Goal: Task Accomplishment & Management: Manage account settings

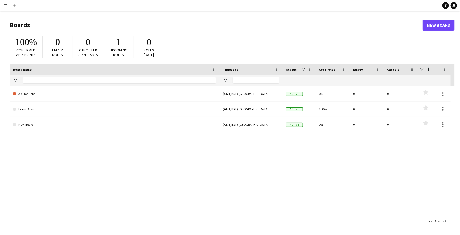
click at [7, 4] on app-icon "Menu" at bounding box center [5, 5] width 4 height 4
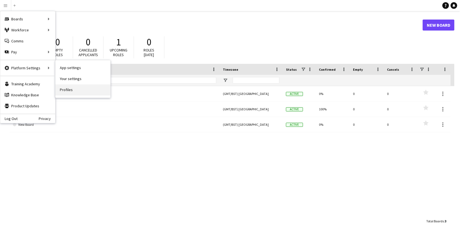
click at [71, 92] on link "Profiles" at bounding box center [82, 89] width 55 height 11
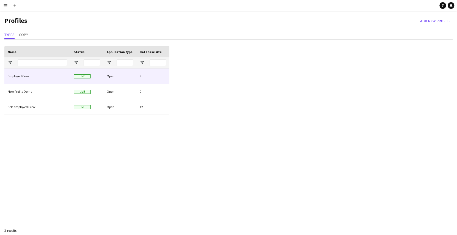
click at [52, 73] on div "Employed Crew" at bounding box center [37, 75] width 66 height 15
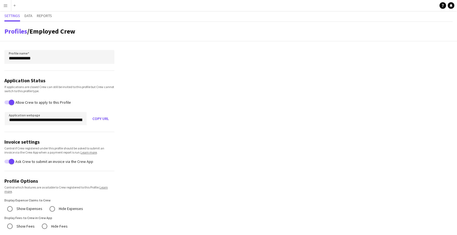
click at [5, 5] on app-icon "Menu" at bounding box center [5, 5] width 4 height 4
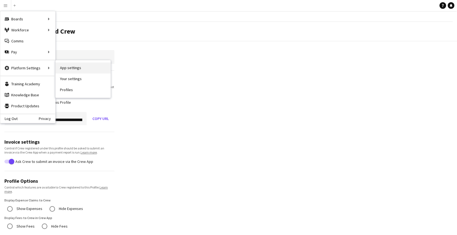
click at [75, 71] on link "App settings" at bounding box center [82, 67] width 55 height 11
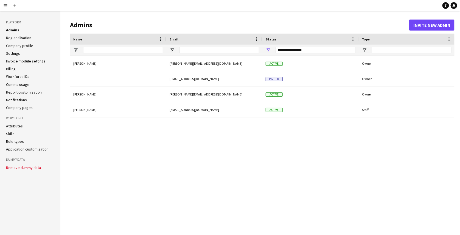
click at [20, 44] on link "Company profile" at bounding box center [19, 45] width 27 height 5
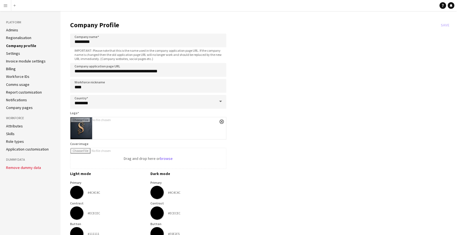
click at [16, 53] on link "Settings" at bounding box center [13, 53] width 14 height 5
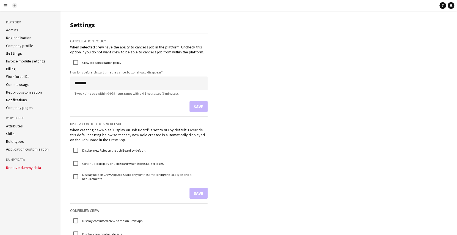
click at [13, 6] on button "Add" at bounding box center [14, 5] width 4 height 4
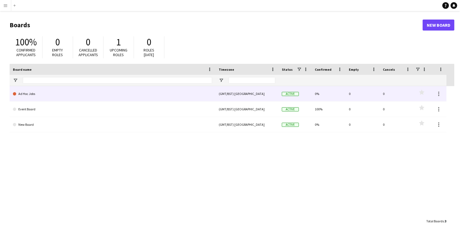
click at [63, 97] on link "Ad Hoc Jobs" at bounding box center [112, 93] width 199 height 15
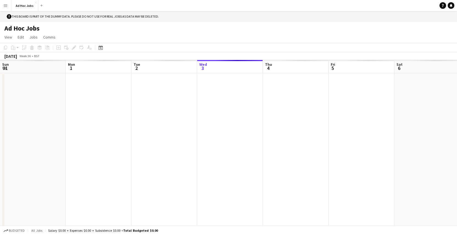
scroll to position [0, 131]
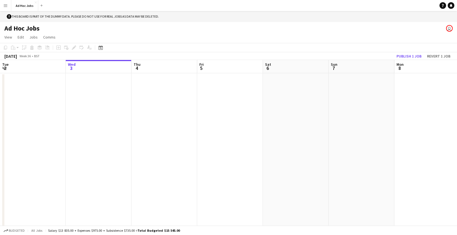
click at [118, 113] on app-date-cell at bounding box center [99, 154] width 66 height 163
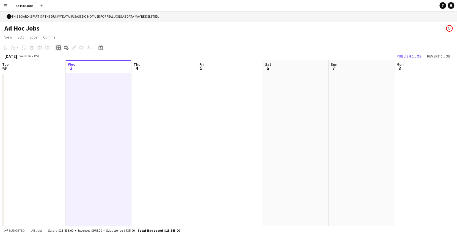
click at [61, 48] on div "Add job" at bounding box center [58, 47] width 7 height 7
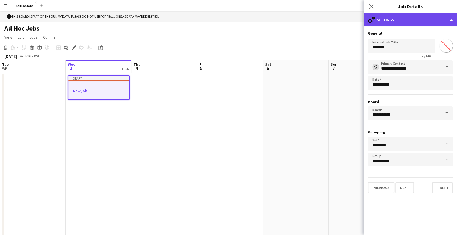
click at [406, 21] on div "cog-double-3 Settings" at bounding box center [409, 19] width 93 height 13
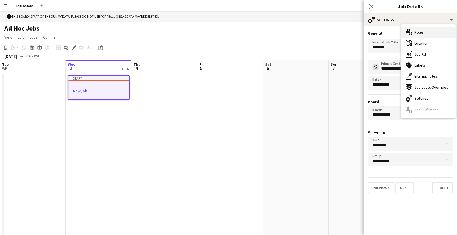
click at [432, 32] on div "multiple-users-add Roles" at bounding box center [428, 32] width 54 height 11
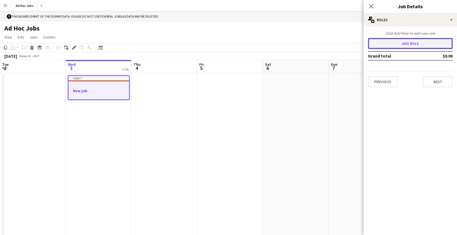
click at [401, 43] on button "Add role" at bounding box center [410, 43] width 85 height 11
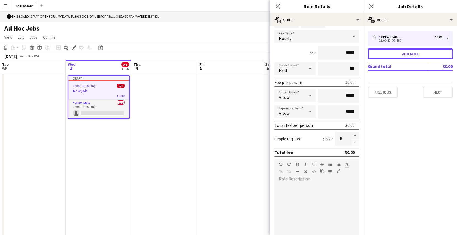
scroll to position [34, 0]
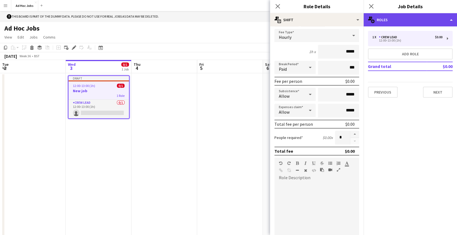
click at [416, 19] on div "multiple-users-add Roles" at bounding box center [409, 19] width 93 height 13
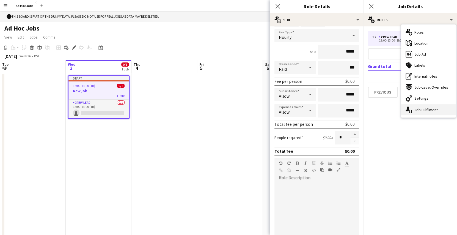
click at [415, 108] on div "single-neutral-actions-up-down Job Fulfilment" at bounding box center [428, 109] width 54 height 11
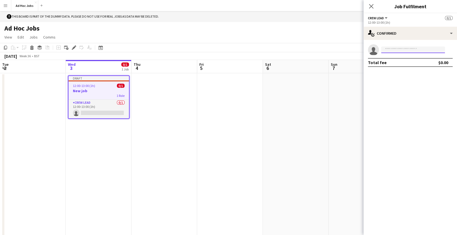
click at [407, 51] on input at bounding box center [413, 49] width 64 height 7
type input "***"
click at [403, 58] on span "[PERSON_NAME] [PERSON_NAME] Active" at bounding box center [412, 57] width 55 height 5
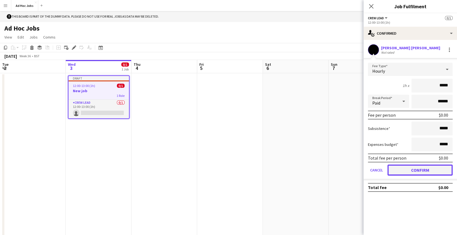
click at [416, 170] on button "Confirm" at bounding box center [419, 169] width 65 height 11
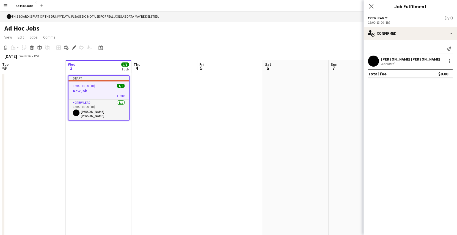
click at [345, 46] on app-toolbar "Copy Paste Paste Ctrl+V Paste with crew Ctrl+Shift+V Paste linked Job [GEOGRAPH…" at bounding box center [228, 47] width 457 height 9
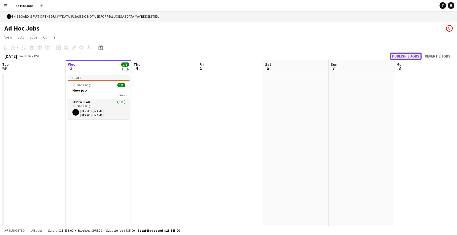
click at [407, 54] on button "Publish 2 jobs" at bounding box center [405, 55] width 32 height 7
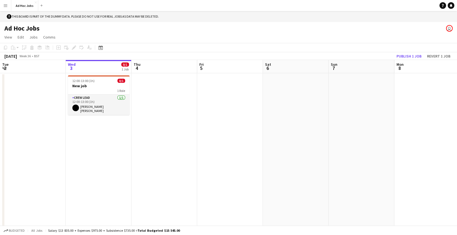
click at [5, 6] on app-icon "Menu" at bounding box center [5, 5] width 4 height 4
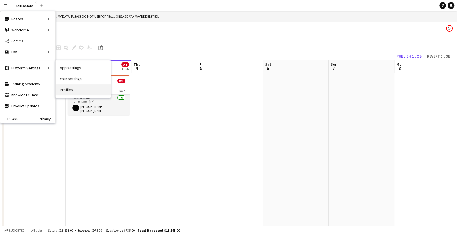
click at [68, 88] on link "Profiles" at bounding box center [82, 89] width 55 height 11
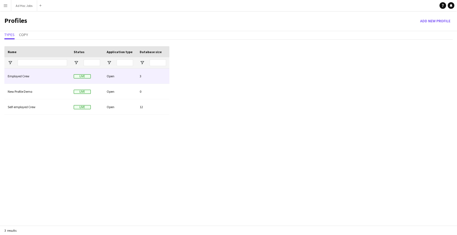
click at [63, 80] on div "Employed Crew" at bounding box center [37, 75] width 66 height 15
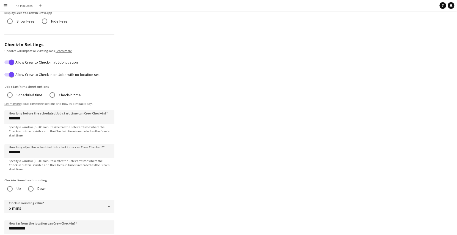
scroll to position [200, 0]
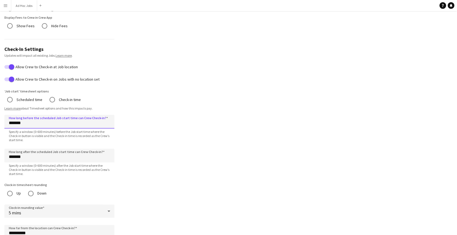
click at [11, 122] on input "*******" at bounding box center [59, 122] width 110 height 14
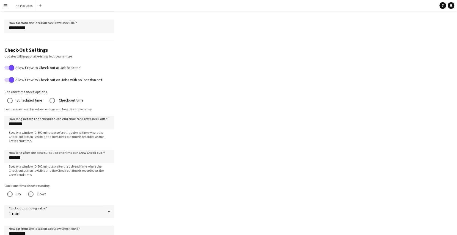
scroll to position [491, 0]
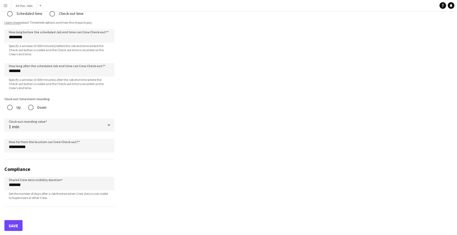
type input "*******"
click at [11, 223] on button "Save" at bounding box center [13, 224] width 18 height 11
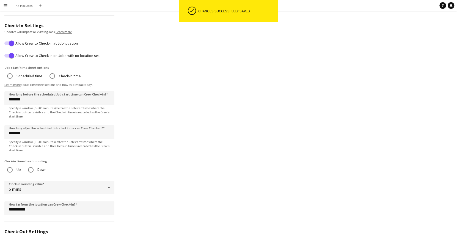
scroll to position [190, 0]
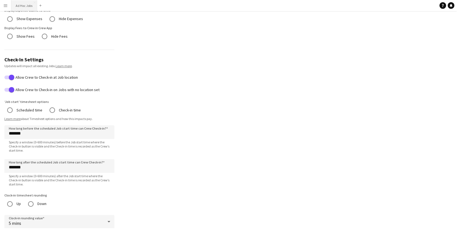
click at [24, 9] on button "Ad Hoc Jobs Close" at bounding box center [24, 5] width 26 height 11
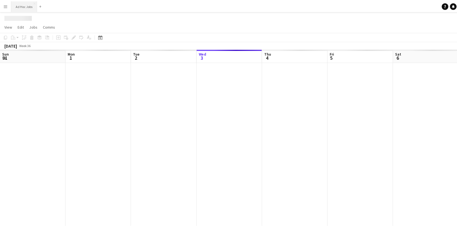
scroll to position [0, 131]
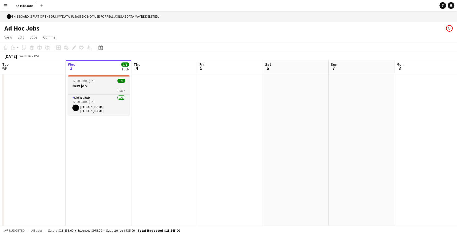
click at [76, 87] on h3 "New job" at bounding box center [99, 85] width 62 height 5
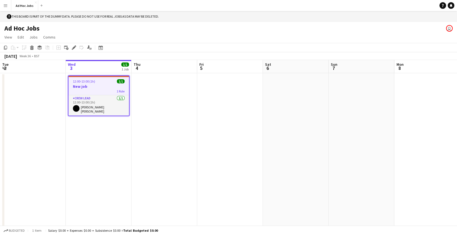
click at [72, 44] on app-toolbar "Copy Paste Paste Ctrl+V Paste with crew Ctrl+Shift+V Paste linked Job [GEOGRAPH…" at bounding box center [228, 47] width 457 height 9
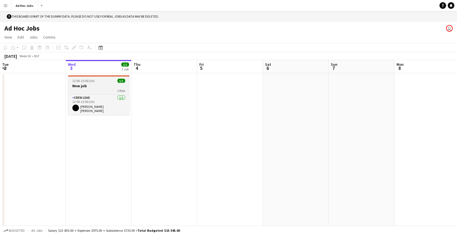
click at [77, 78] on app-job-card "12:00-13:00 (1h) 1/1 New job 1 Role Crew Lead [DATE] 12:00-13:00 (1h) [PERSON_N…" at bounding box center [99, 95] width 62 height 40
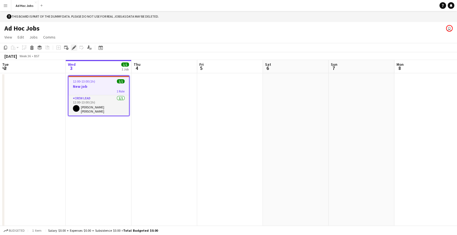
click at [72, 49] on icon "Edit" at bounding box center [74, 47] width 4 height 4
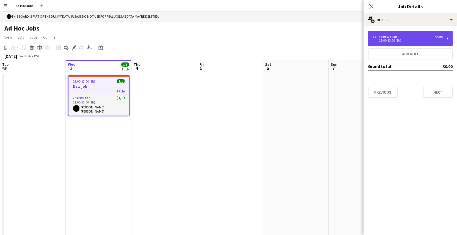
click at [381, 35] on div "Crew Lead" at bounding box center [389, 37] width 20 height 4
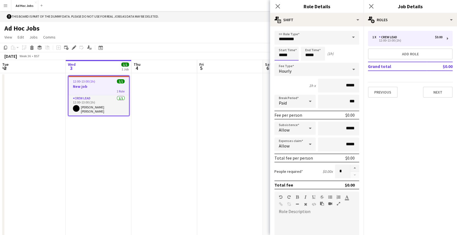
click at [290, 54] on input "*****" at bounding box center [286, 54] width 24 height 14
type input "*****"
click at [282, 63] on div at bounding box center [280, 62] width 11 height 5
click at [257, 37] on app-page-menu "View Day view expanded Day view collapsed Month view Date picker Jump to [DATE]…" at bounding box center [228, 37] width 457 height 10
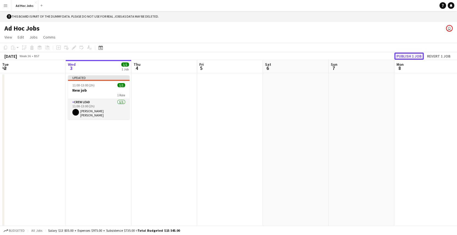
click at [406, 55] on button "Publish 1 job" at bounding box center [408, 55] width 29 height 7
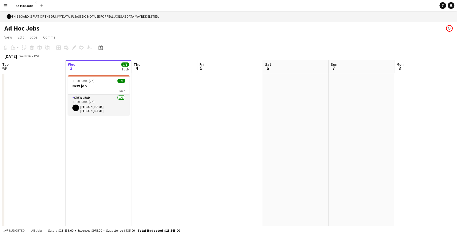
click at [5, 4] on app-icon "Menu" at bounding box center [5, 5] width 4 height 4
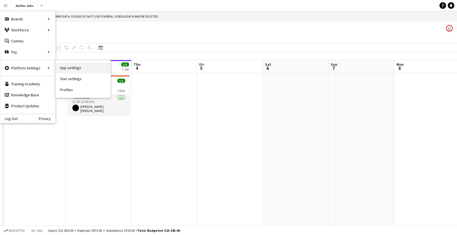
click at [65, 69] on link "App settings" at bounding box center [82, 67] width 55 height 11
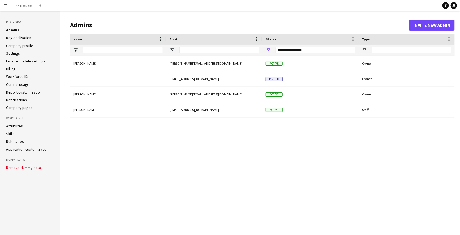
click at [5, 5] on app-icon "Menu" at bounding box center [5, 5] width 4 height 4
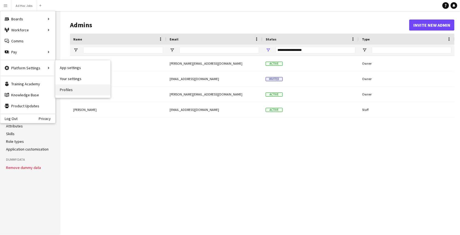
click at [71, 87] on link "Profiles" at bounding box center [82, 89] width 55 height 11
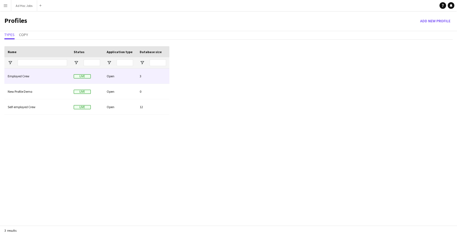
click at [62, 80] on div "Employed Crew" at bounding box center [37, 75] width 66 height 15
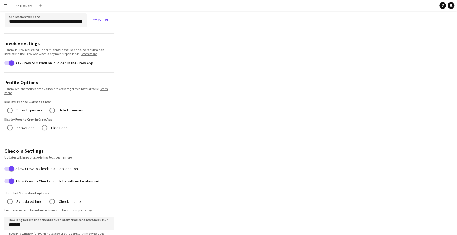
scroll to position [103, 0]
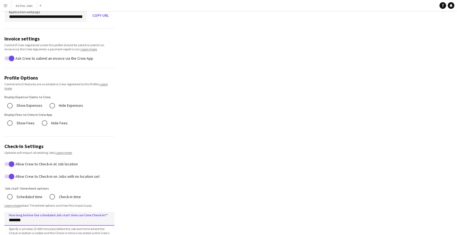
click at [12, 217] on input "*******" at bounding box center [59, 219] width 110 height 14
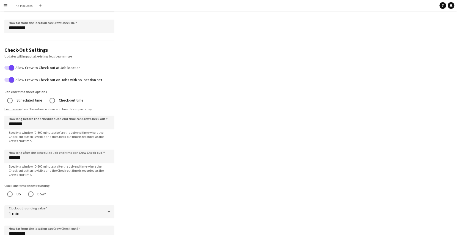
scroll to position [431, 0]
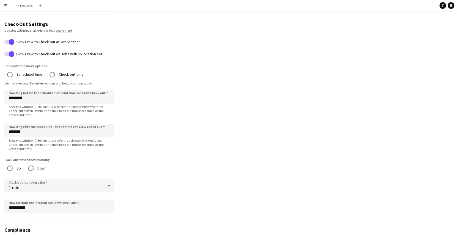
type input "*******"
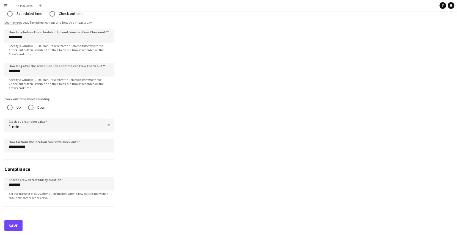
scroll to position [491, 0]
click at [12, 221] on button "Save" at bounding box center [13, 225] width 18 height 11
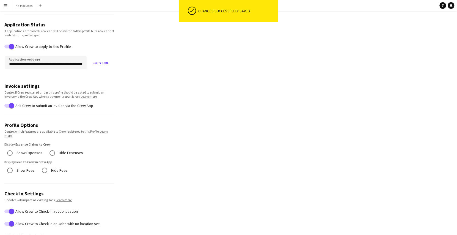
scroll to position [15, 0]
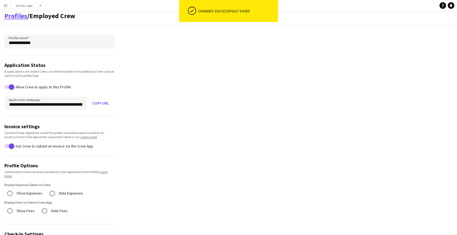
click at [17, 17] on link "Profiles" at bounding box center [15, 16] width 23 height 9
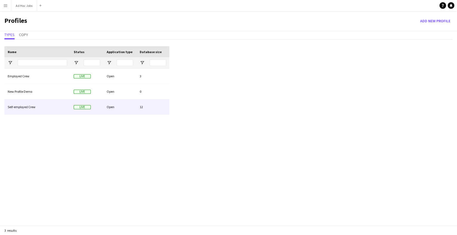
click at [30, 104] on div "Self-employed Crew" at bounding box center [37, 106] width 66 height 15
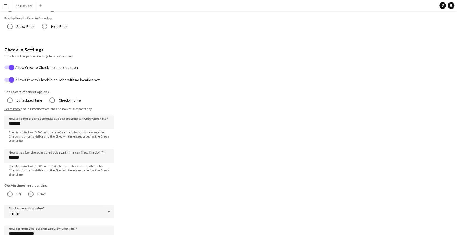
scroll to position [216, 0]
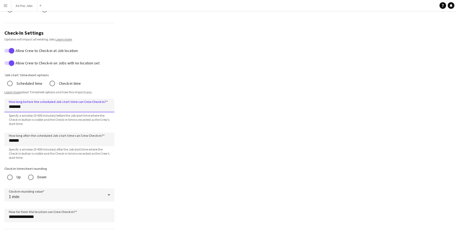
click at [10, 108] on input "*******" at bounding box center [59, 105] width 110 height 14
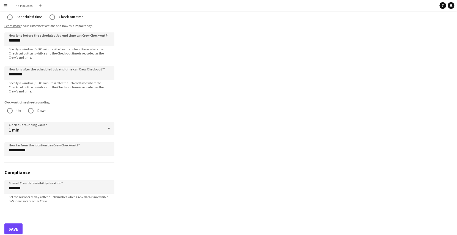
scroll to position [491, 0]
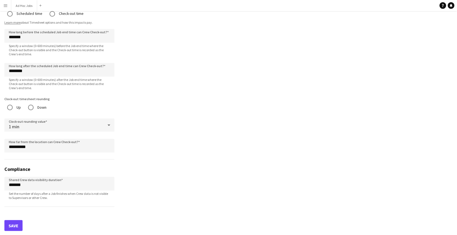
type input "*******"
click at [11, 75] on input "********" at bounding box center [59, 70] width 110 height 14
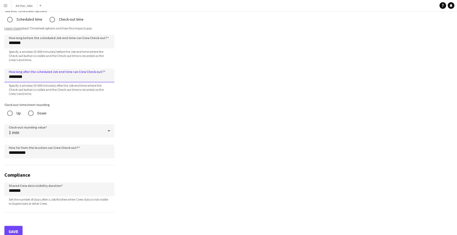
scroll to position [485, 0]
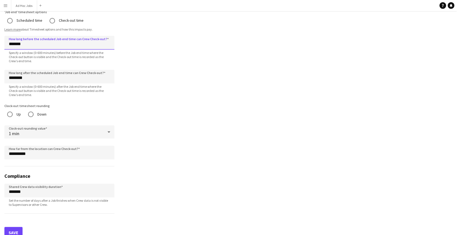
click at [12, 44] on input "*******" at bounding box center [59, 43] width 110 height 14
type input "********"
click at [11, 229] on button "Save" at bounding box center [13, 231] width 18 height 11
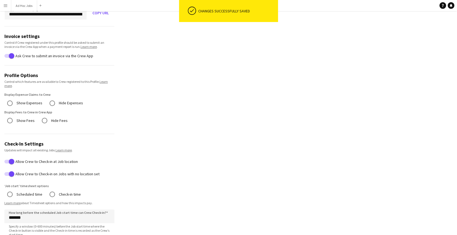
scroll to position [0, 0]
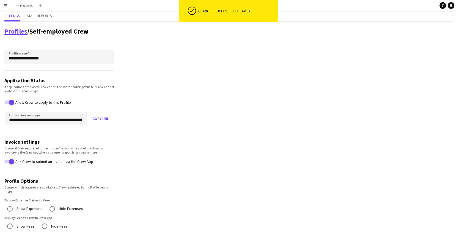
click at [17, 28] on link "Profiles" at bounding box center [15, 31] width 23 height 9
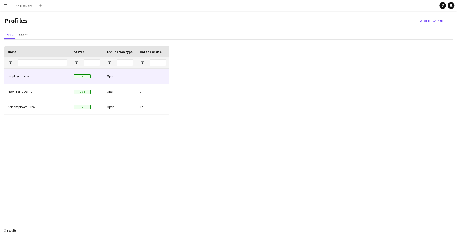
click at [32, 79] on div "Employed Crew" at bounding box center [37, 75] width 66 height 15
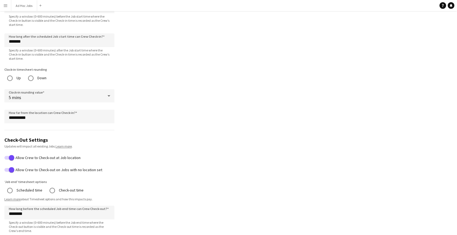
scroll to position [348, 0]
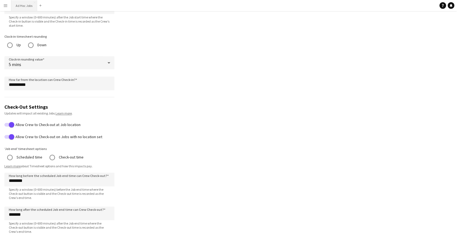
click at [26, 5] on button "Ad Hoc Jobs Close" at bounding box center [24, 5] width 26 height 11
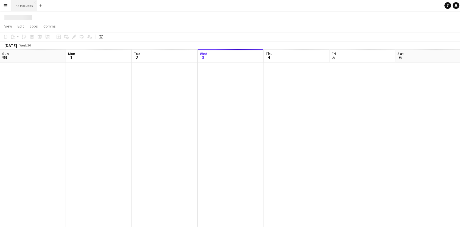
scroll to position [0, 131]
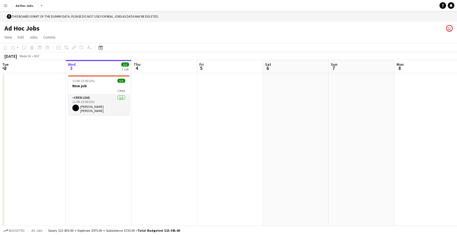
click at [9, 5] on button "Menu" at bounding box center [5, 5] width 11 height 11
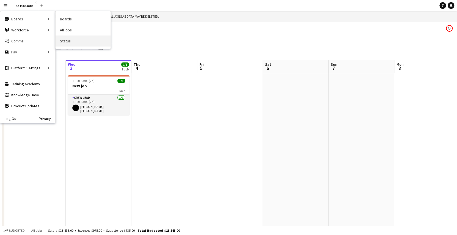
click at [66, 40] on link "Status" at bounding box center [82, 40] width 55 height 11
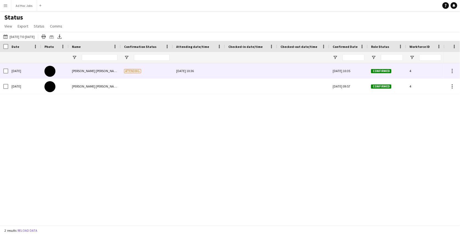
click at [240, 74] on div at bounding box center [252, 70] width 46 height 15
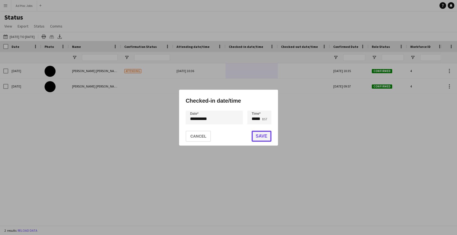
click at [256, 134] on button "Save" at bounding box center [261, 135] width 20 height 11
